Goal: Obtain resource: Download file/media

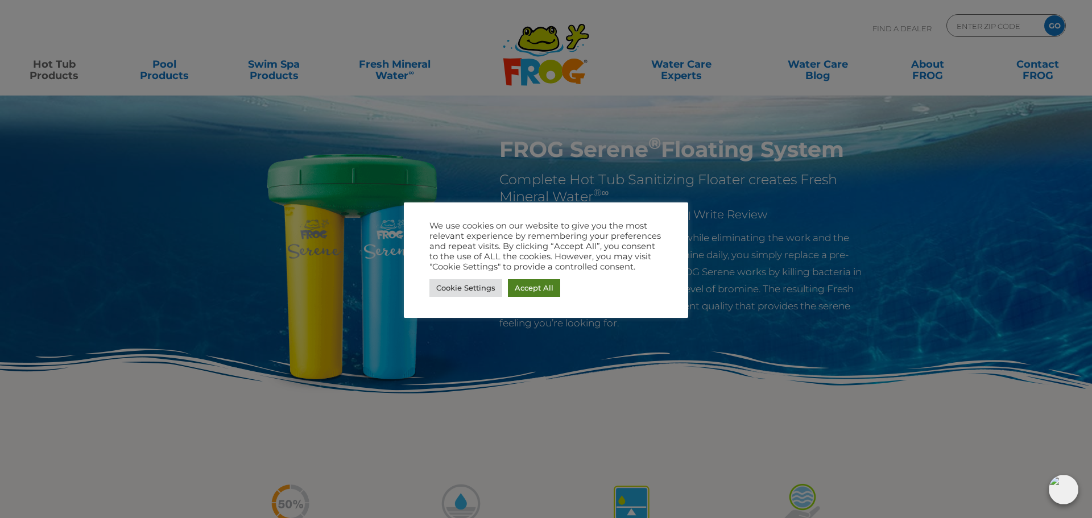
click at [535, 288] on link "Accept All" at bounding box center [534, 288] width 52 height 18
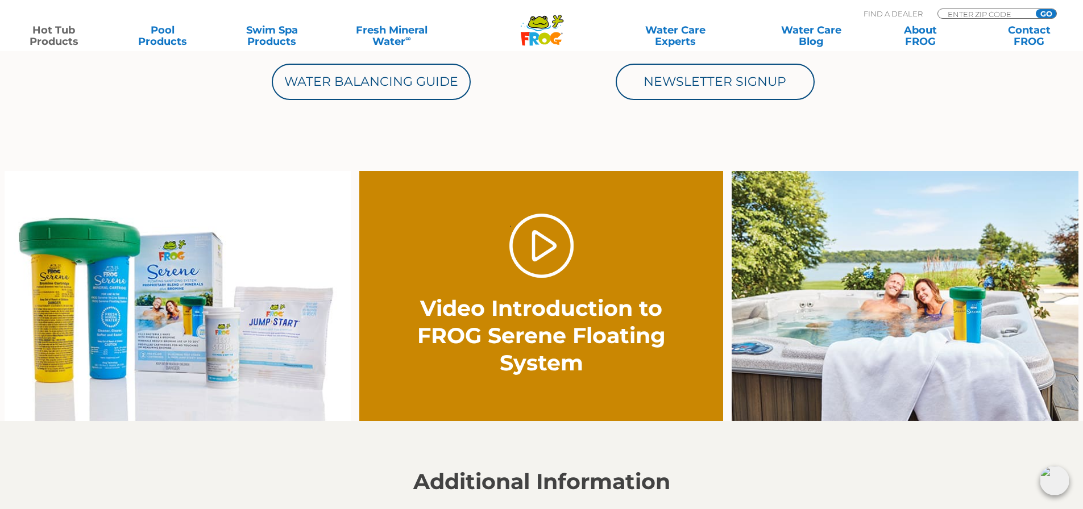
scroll to position [426, 0]
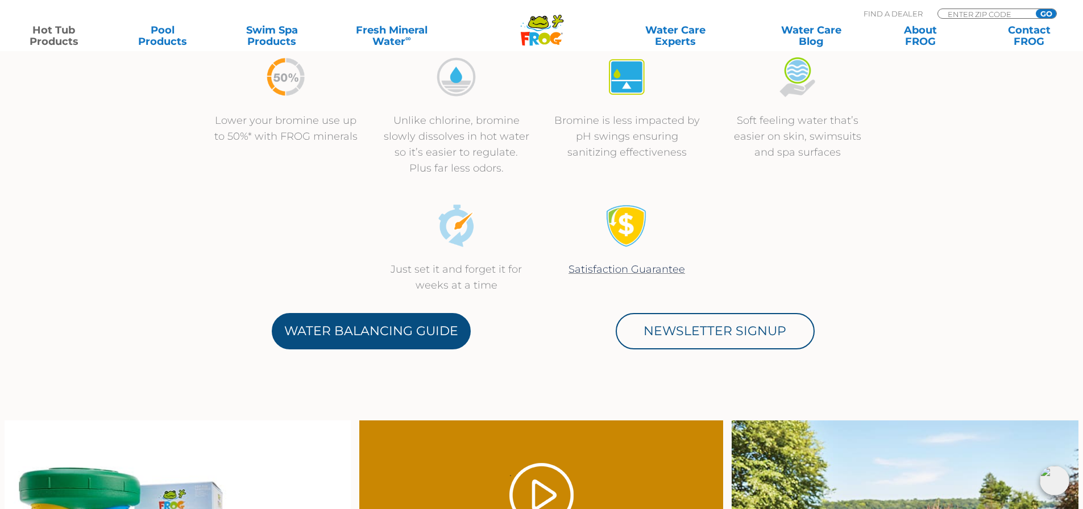
click at [386, 322] on link "Water Balancing Guide" at bounding box center [371, 331] width 199 height 36
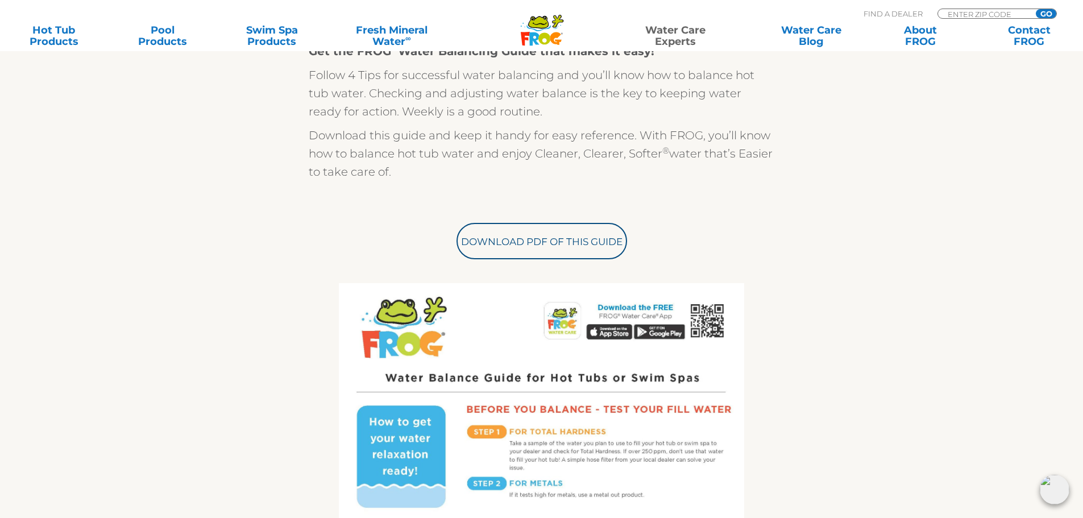
scroll to position [313, 0]
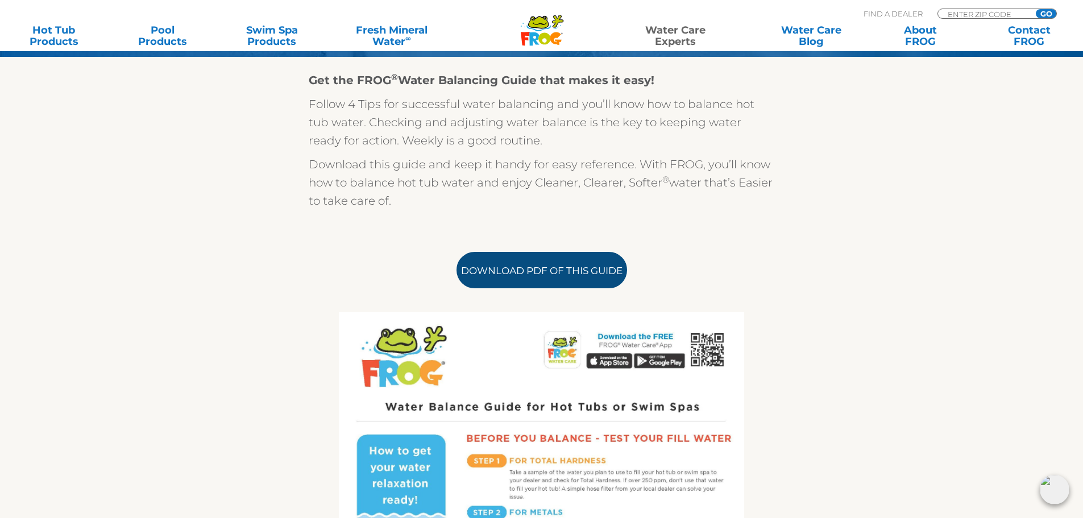
click at [516, 273] on link "Download PDF of this Guide" at bounding box center [542, 270] width 171 height 36
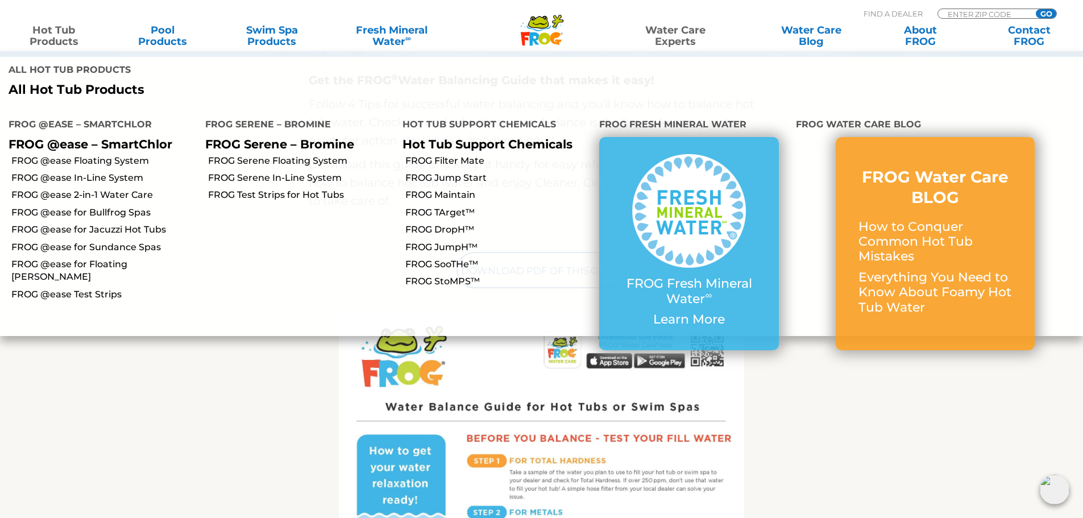
click at [237, 137] on p "FROG Serene – Bromine" at bounding box center [295, 144] width 180 height 14
click at [237, 155] on link "FROG Serene Floating System" at bounding box center [300, 161] width 185 height 13
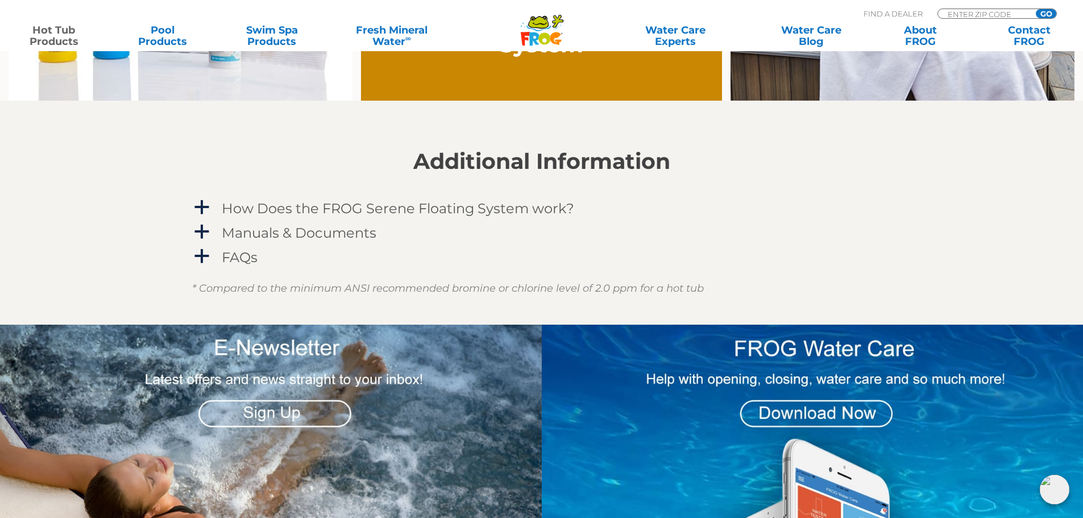
scroll to position [995, 0]
click at [199, 205] on span "a" at bounding box center [201, 206] width 17 height 17
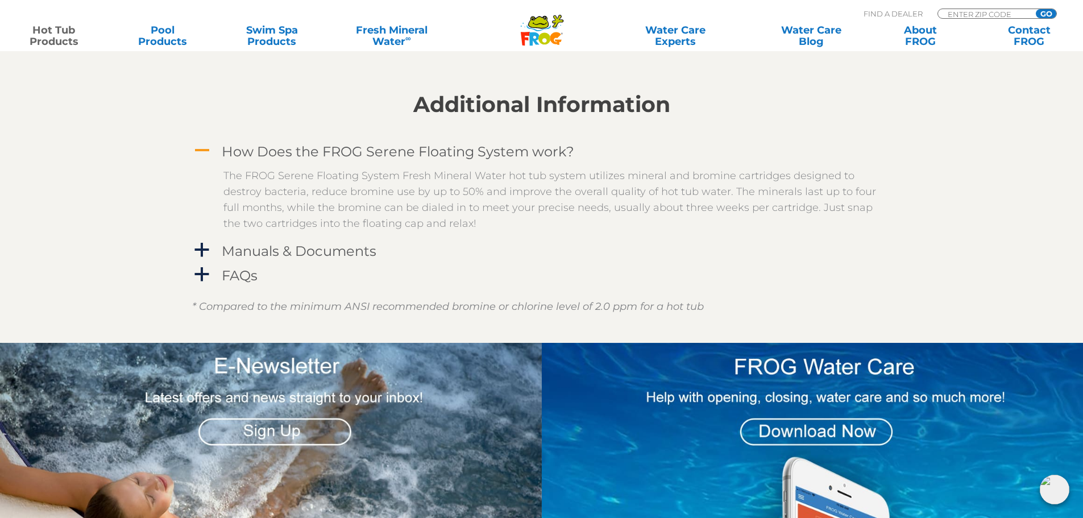
scroll to position [1052, 0]
click at [197, 250] on span "a" at bounding box center [201, 249] width 17 height 17
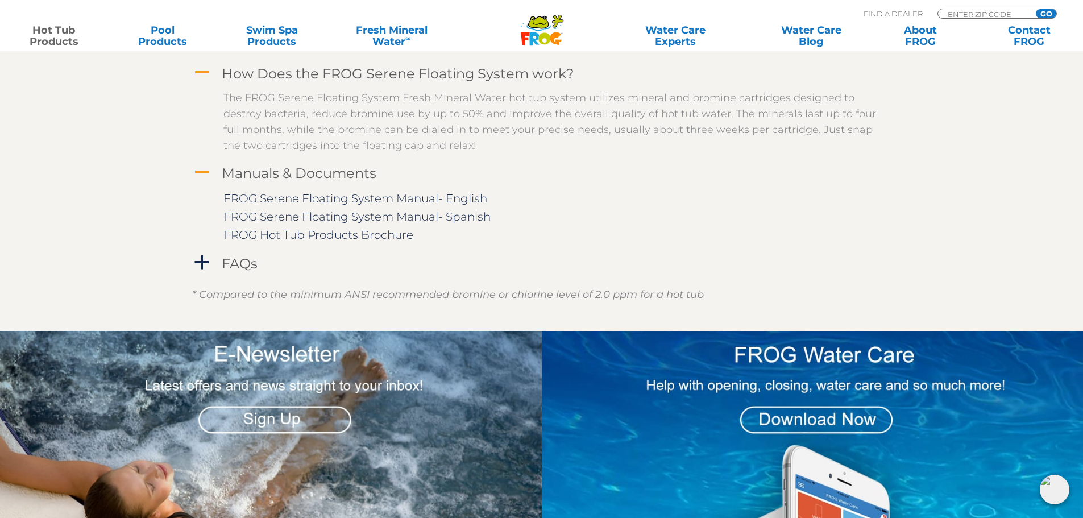
scroll to position [1137, 0]
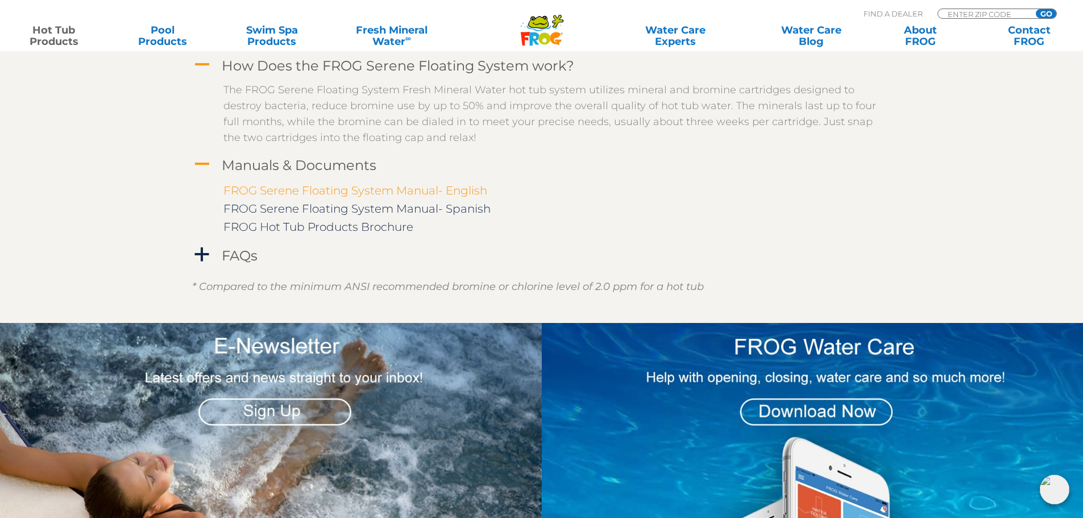
click at [371, 190] on link "FROG Serene Floating System Manual- English" at bounding box center [355, 191] width 264 height 14
click at [228, 258] on h4 "FAQs" at bounding box center [240, 255] width 36 height 15
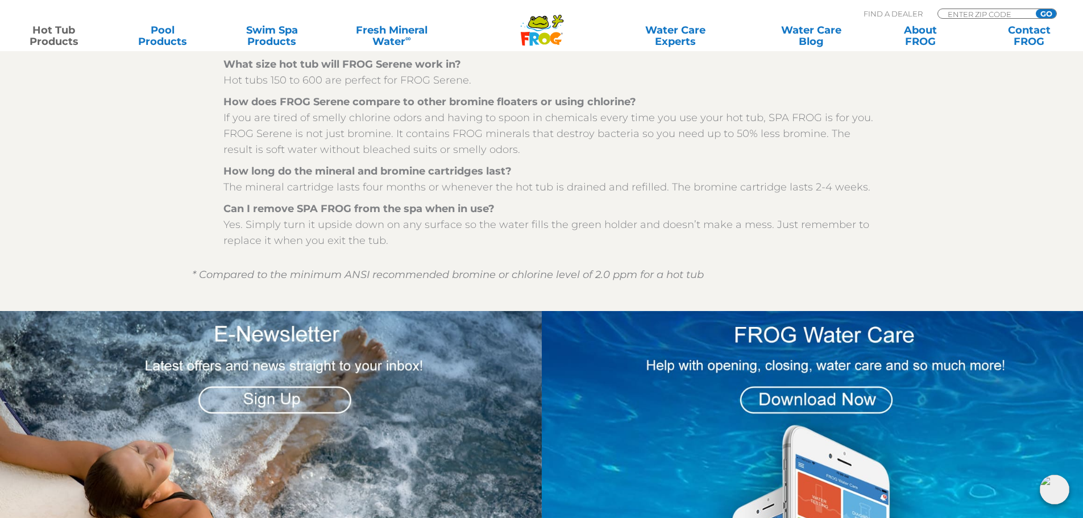
scroll to position [1393, 0]
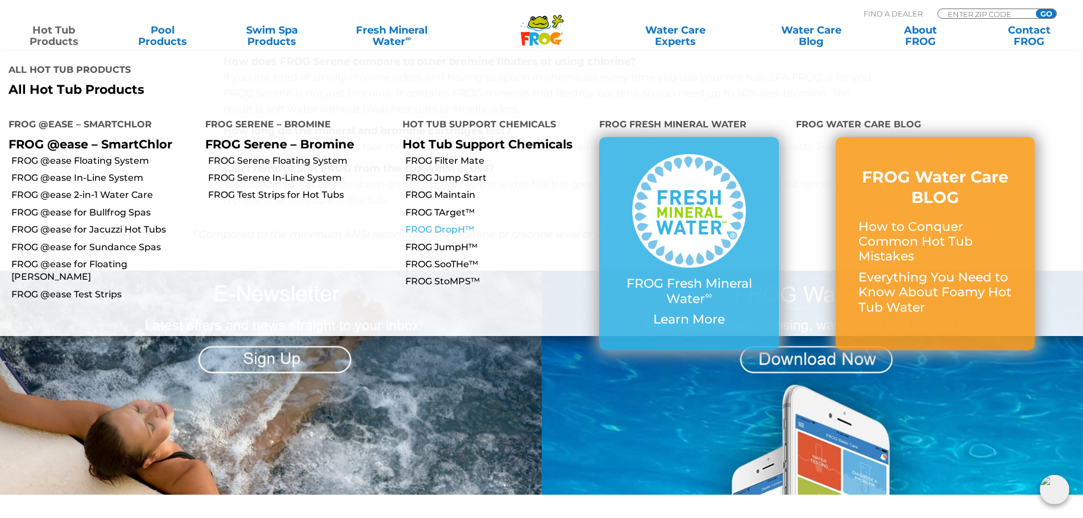
click at [453, 223] on link "FROG DropH™" at bounding box center [497, 229] width 185 height 13
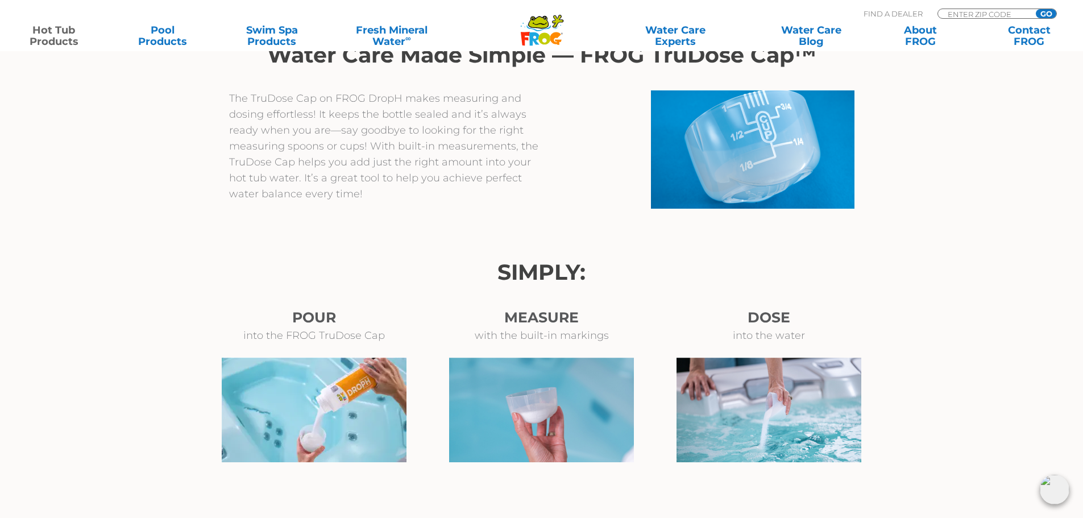
scroll to position [625, 0]
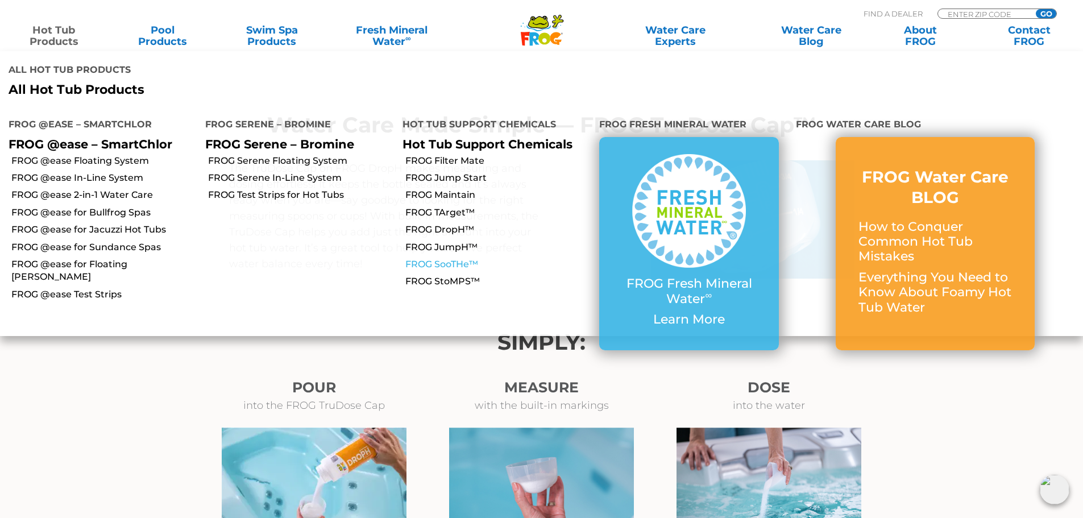
click at [446, 258] on link "FROG SooTHe™" at bounding box center [497, 264] width 185 height 13
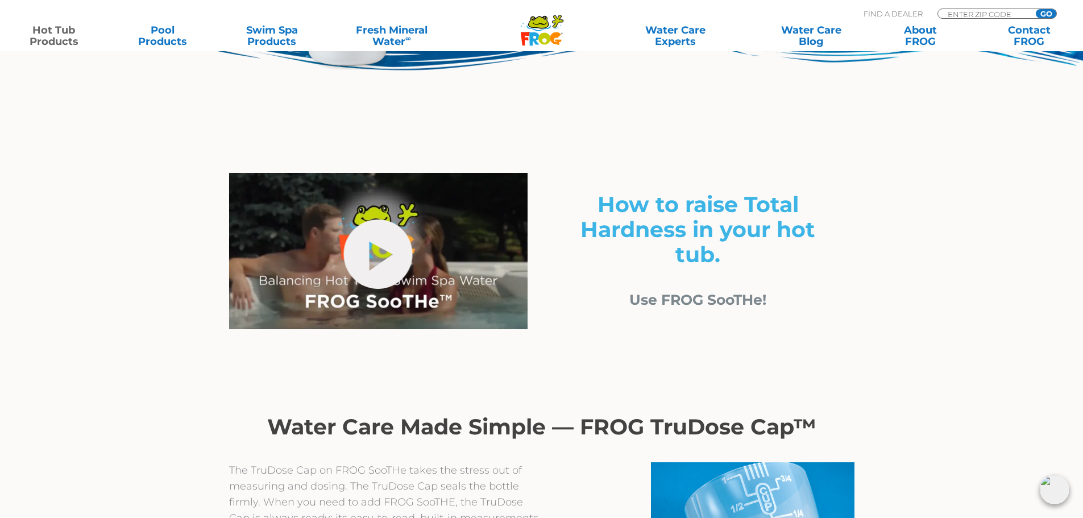
scroll to position [370, 0]
